Goal: Find specific page/section

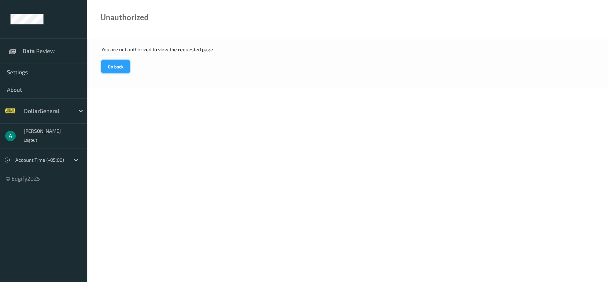
click at [111, 66] on button "Go back" at bounding box center [115, 66] width 29 height 13
drag, startPoint x: 130, startPoint y: 68, endPoint x: 121, endPoint y: 69, distance: 9.5
click at [121, 69] on div "You are not authorized to view the requested page Go back" at bounding box center [347, 63] width 521 height 48
click at [121, 69] on button "Go back" at bounding box center [115, 66] width 29 height 13
